Goal: Information Seeking & Learning: Learn about a topic

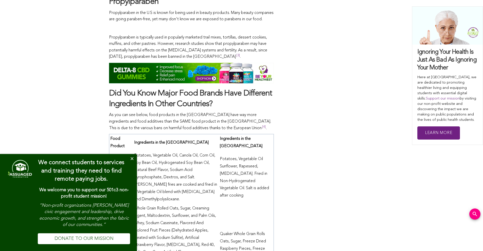
scroll to position [1443, 0]
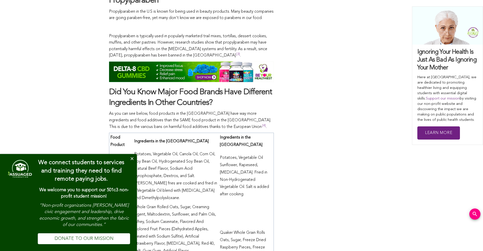
click at [132, 163] on button "Close" at bounding box center [132, 159] width 10 height 10
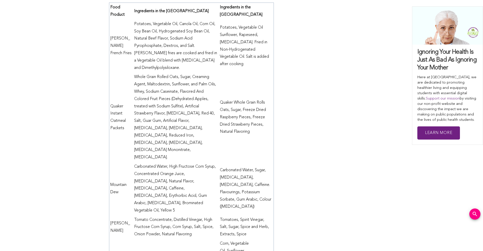
scroll to position [1595, 0]
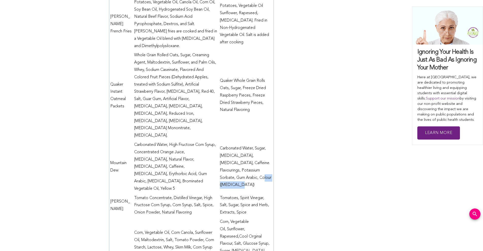
drag, startPoint x: 245, startPoint y: 137, endPoint x: 250, endPoint y: 149, distance: 12.6
click at [250, 149] on td "Carbonated Water, Sugar, [MEDICAL_DATA], [MEDICAL_DATA], Caffeine. Flavourings,…" at bounding box center [246, 166] width 55 height 53
drag, startPoint x: 161, startPoint y: 144, endPoint x: 187, endPoint y: 143, distance: 25.9
click at [187, 143] on td "Carbonated Water, High Fructose Corn Syrup, Concentrated Orange Juice, [MEDICAL…" at bounding box center [176, 166] width 86 height 53
click at [181, 145] on td "Carbonated Water, High Fructose Corn Syrup, Concentrated Orange Juice, [MEDICAL…" at bounding box center [176, 166] width 86 height 53
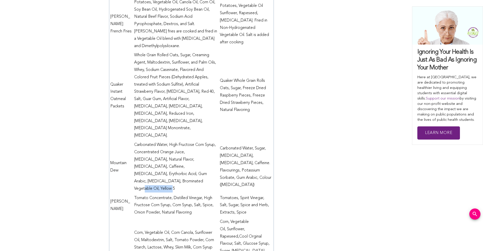
drag, startPoint x: 164, startPoint y: 144, endPoint x: 206, endPoint y: 141, distance: 41.7
click at [206, 141] on td "Carbonated Water, High Fructose Corn Syrup, Concentrated Orange Juice, [MEDICAL…" at bounding box center [176, 166] width 86 height 53
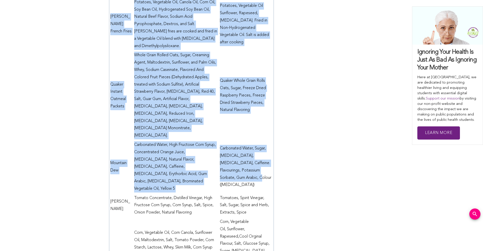
drag, startPoint x: 245, startPoint y: 140, endPoint x: 271, endPoint y: 149, distance: 28.3
click at [254, 151] on td "Carbonated Water, Sugar, [MEDICAL_DATA], [MEDICAL_DATA], Caffeine. Flavourings,…" at bounding box center [246, 166] width 55 height 53
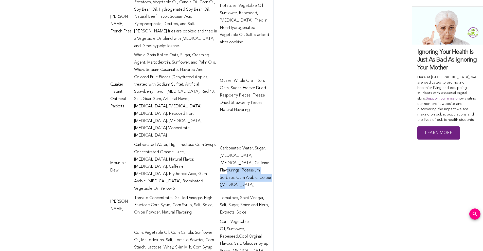
drag, startPoint x: 255, startPoint y: 146, endPoint x: 251, endPoint y: 127, distance: 19.6
click at [251, 140] on td "Carbonated Water, Sugar, [MEDICAL_DATA], [MEDICAL_DATA], Caffeine. Flavourings,…" at bounding box center [246, 166] width 55 height 53
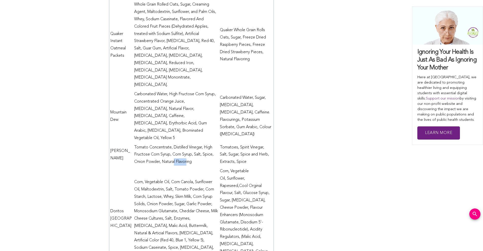
drag, startPoint x: 174, startPoint y: 120, endPoint x: 187, endPoint y: 118, distance: 12.9
click at [187, 143] on td "Tomato Concentrate, Distilled Vinegar, High Fructose Corn Syrup, Corn Syrup, Sa…" at bounding box center [176, 155] width 86 height 24
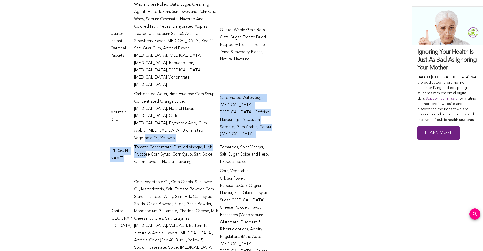
drag, startPoint x: 145, startPoint y: 111, endPoint x: 211, endPoint y: 93, distance: 68.3
click at [211, 93] on tbody "Food Product Ingredients in the [GEOGRAPHIC_DATA] Ingredients in the [GEOGRAPHI…" at bounding box center [191, 190] width 164 height 520
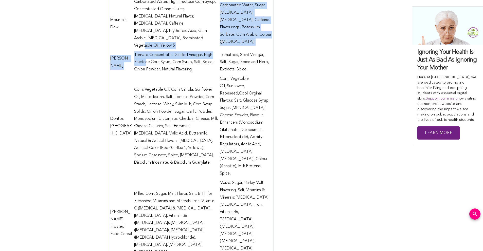
scroll to position [1747, 0]
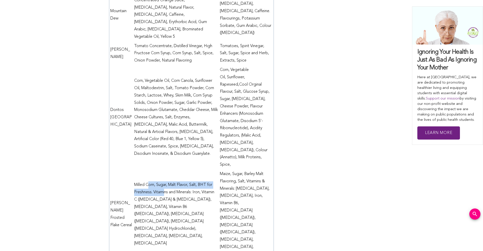
drag, startPoint x: 150, startPoint y: 121, endPoint x: 165, endPoint y: 129, distance: 17.7
click at [165, 170] on td "Milled Corn, Sugar, Malt Flavor, Salt, BHT for Freshness. Vitamins and Minerals…" at bounding box center [176, 215] width 86 height 90
click at [219, 118] on tr "Doritos Cool Ranch Corn, Vegetable Oil, Corn Canola, Sunflower Oil, Maltodextri…" at bounding box center [191, 117] width 164 height 104
click at [197, 170] on td "Milled Corn, Sugar, Malt Flavor, Salt, BHT for Freshness. Vitamins and Minerals…" at bounding box center [176, 215] width 86 height 90
drag, startPoint x: 199, startPoint y: 125, endPoint x: 209, endPoint y: 123, distance: 10.1
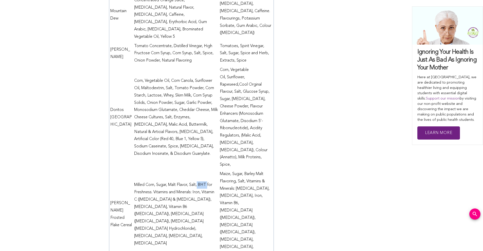
click at [209, 170] on td "Milled Corn, Sugar, Malt Flavor, Salt, BHT for Freshness. Vitamins and Minerals…" at bounding box center [176, 215] width 86 height 90
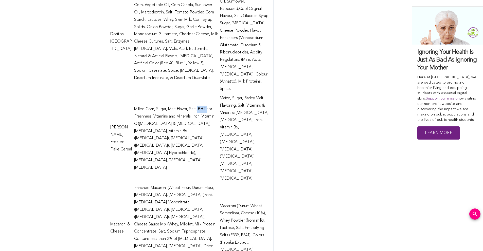
scroll to position [1823, 0]
drag, startPoint x: 208, startPoint y: 172, endPoint x: 205, endPoint y: 171, distance: 3.1
click at [205, 183] on td "Enriched Macaroni (Wheat Flour, Durum Flour, [MEDICAL_DATA], [MEDICAL_DATA] (Ir…" at bounding box center [176, 228] width 86 height 90
click at [204, 183] on td "Enriched Macaroni (Wheat Flour, Durum Flour, [MEDICAL_DATA], [MEDICAL_DATA] (Ir…" at bounding box center [176, 228] width 86 height 90
drag, startPoint x: 235, startPoint y: 158, endPoint x: 242, endPoint y: 168, distance: 12.1
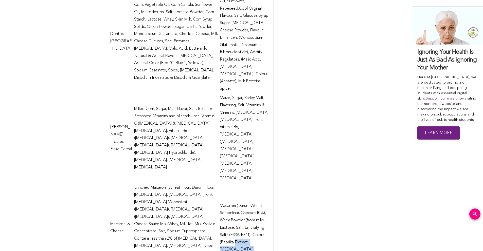
click at [242, 183] on td "Macaroni (Durum Wheat Semonlina), Cheese (10%), Whey Powder (from milk), Lactos…" at bounding box center [246, 228] width 55 height 90
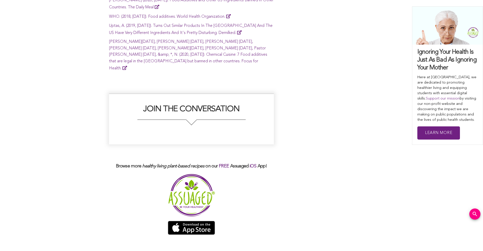
scroll to position [2710, 0]
